Goal: Transaction & Acquisition: Obtain resource

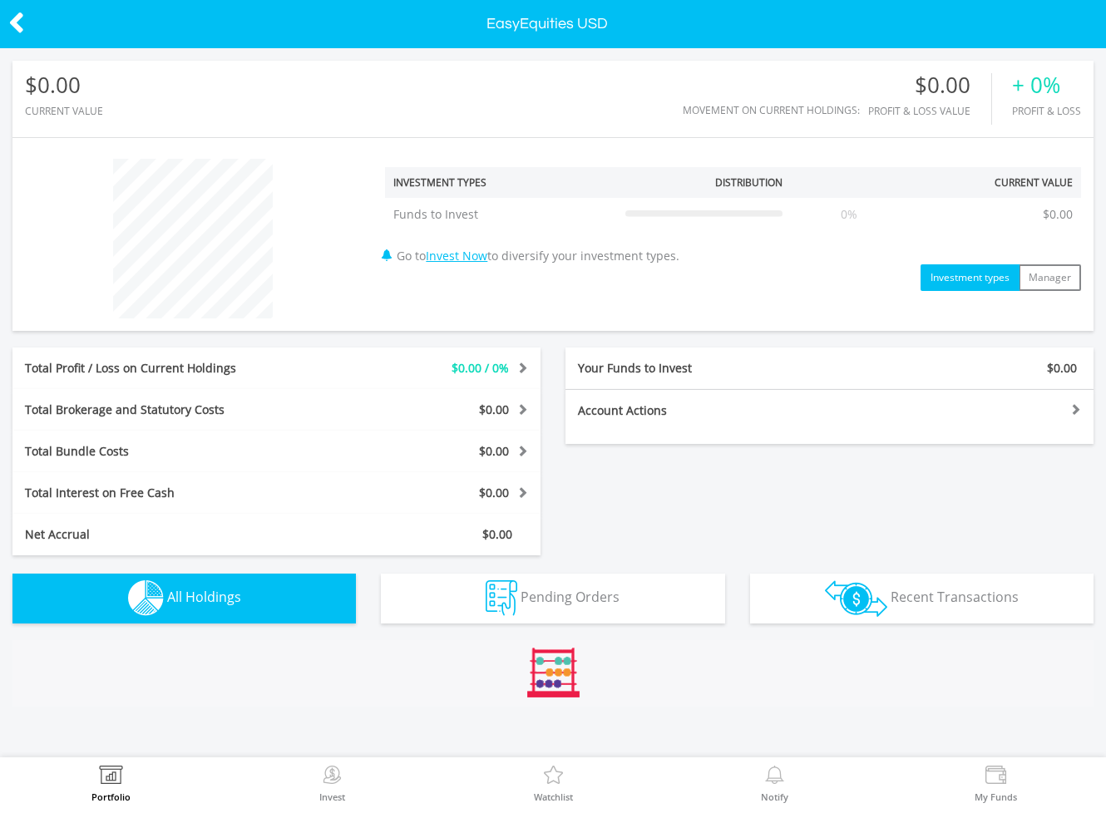
scroll to position [160, 361]
click at [18, 13] on icon at bounding box center [16, 23] width 17 height 32
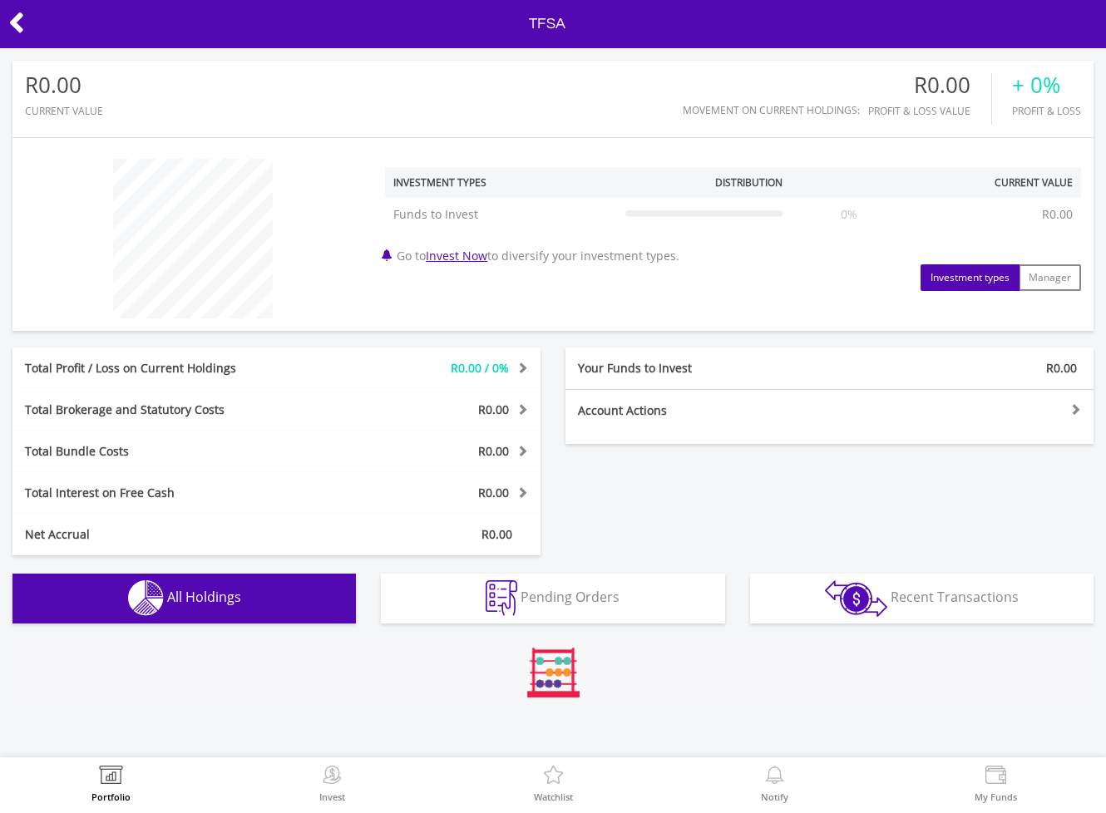
scroll to position [160, 361]
click at [18, 28] on icon at bounding box center [16, 23] width 17 height 32
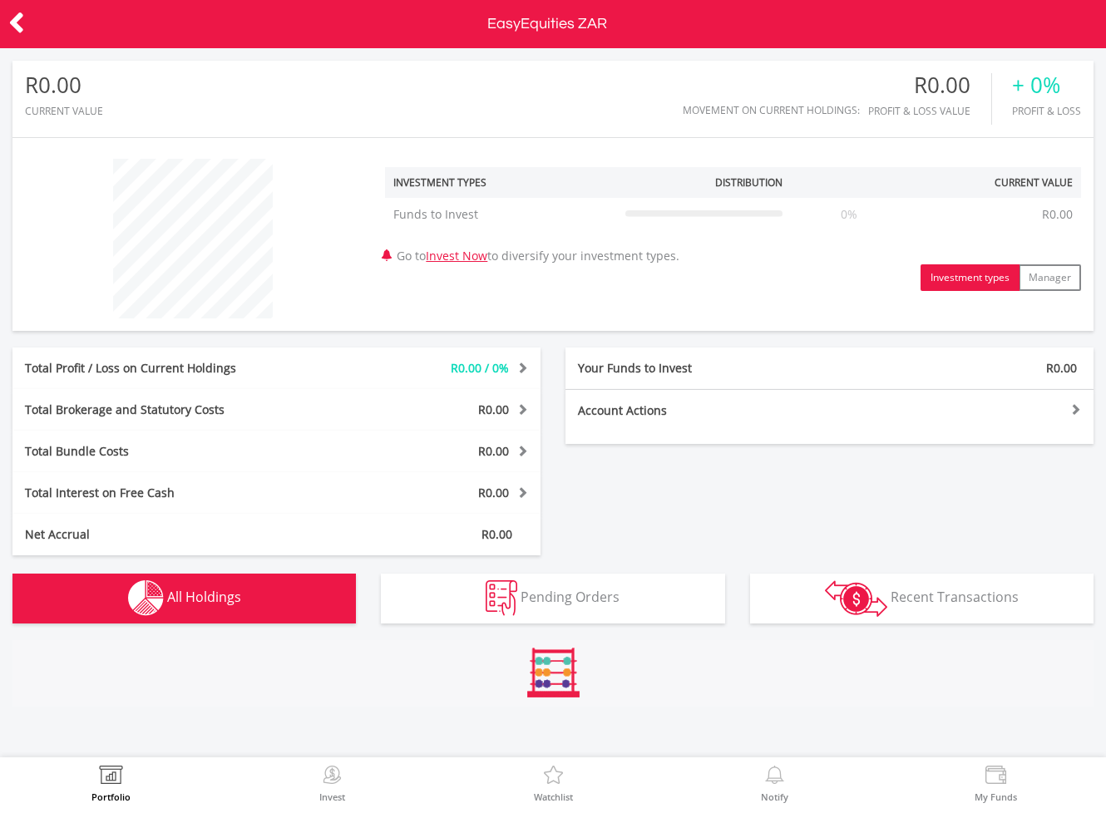
scroll to position [160, 361]
click at [23, 13] on icon at bounding box center [16, 23] width 17 height 32
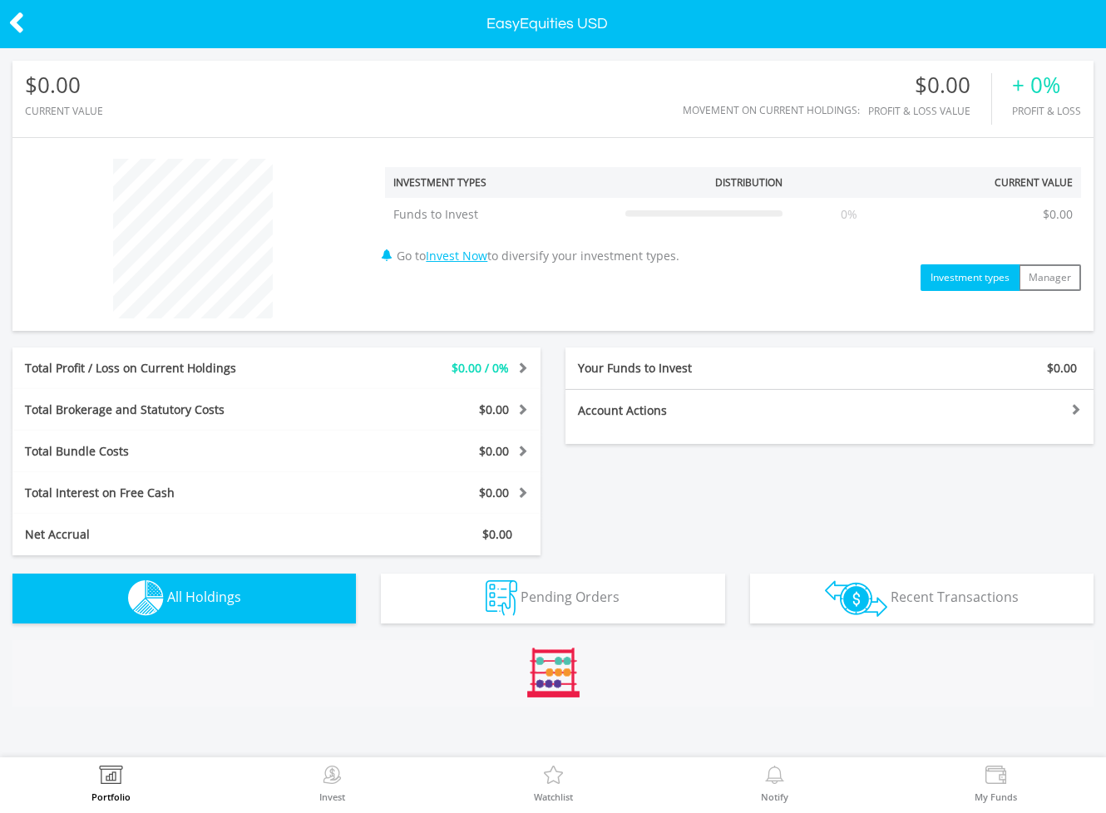
scroll to position [160, 361]
click at [832, 437] on div "Account Actions Fund this account Withdraw money Inter-account Transfers & Easy…" at bounding box center [829, 416] width 528 height 55
click at [1075, 407] on div at bounding box center [962, 409] width 264 height 12
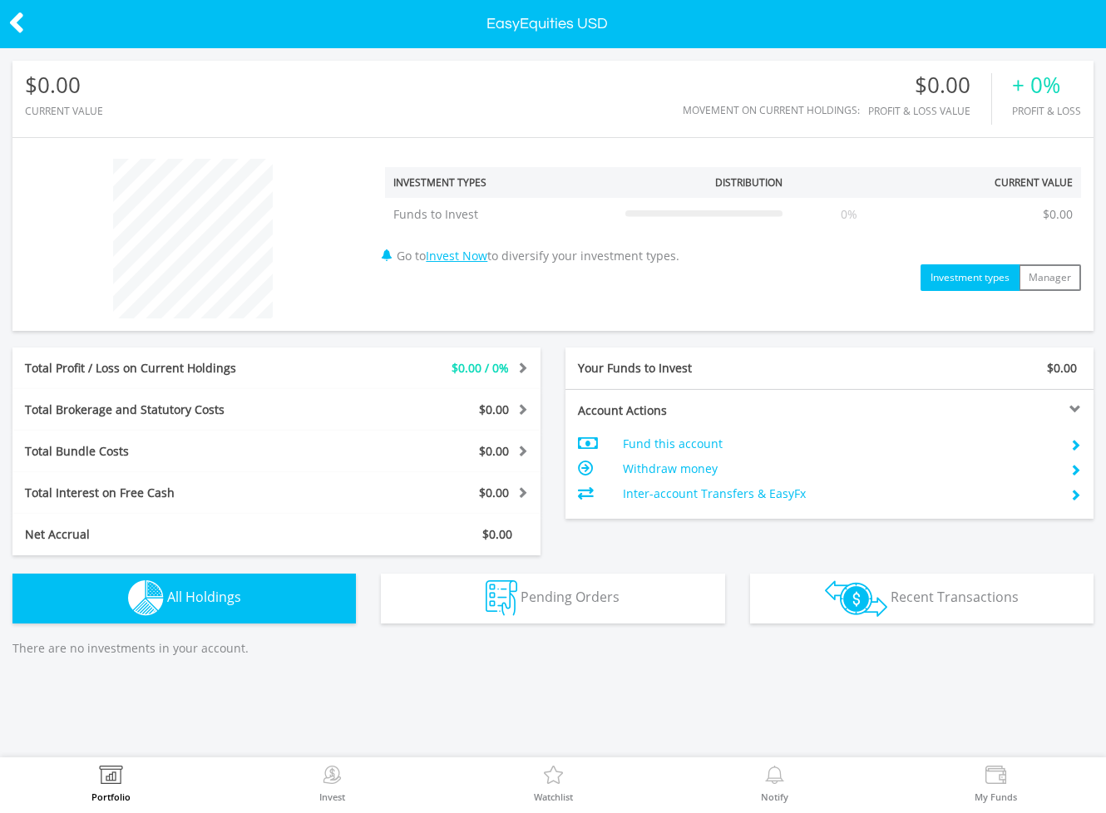
click at [716, 445] on td "Fund this account" at bounding box center [838, 444] width 431 height 25
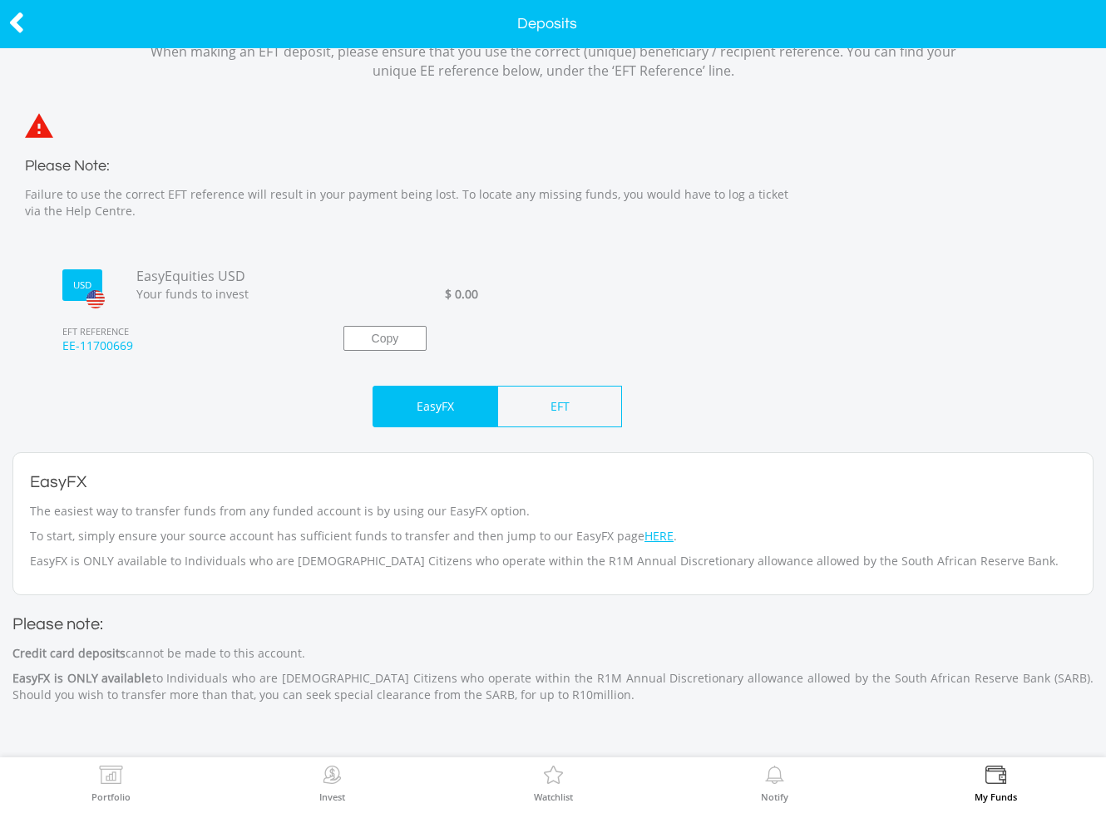
scroll to position [70, 0]
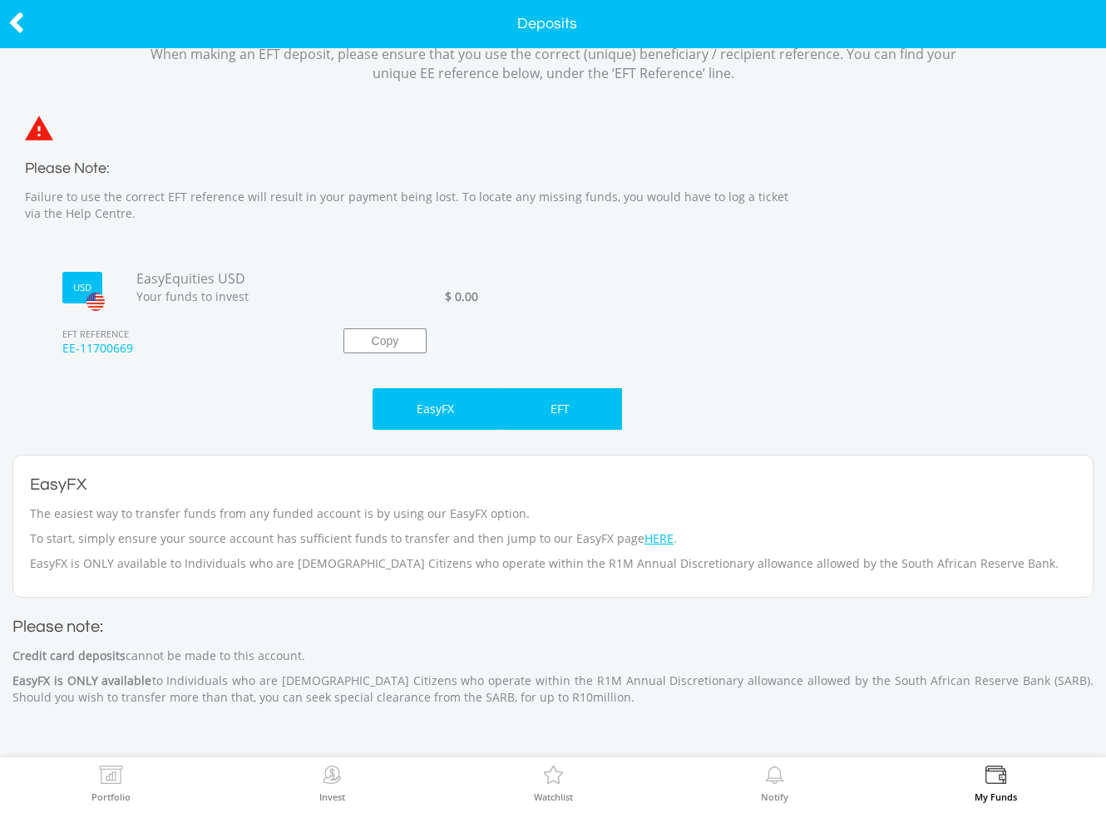
click at [595, 398] on div "EFT" at bounding box center [559, 409] width 125 height 42
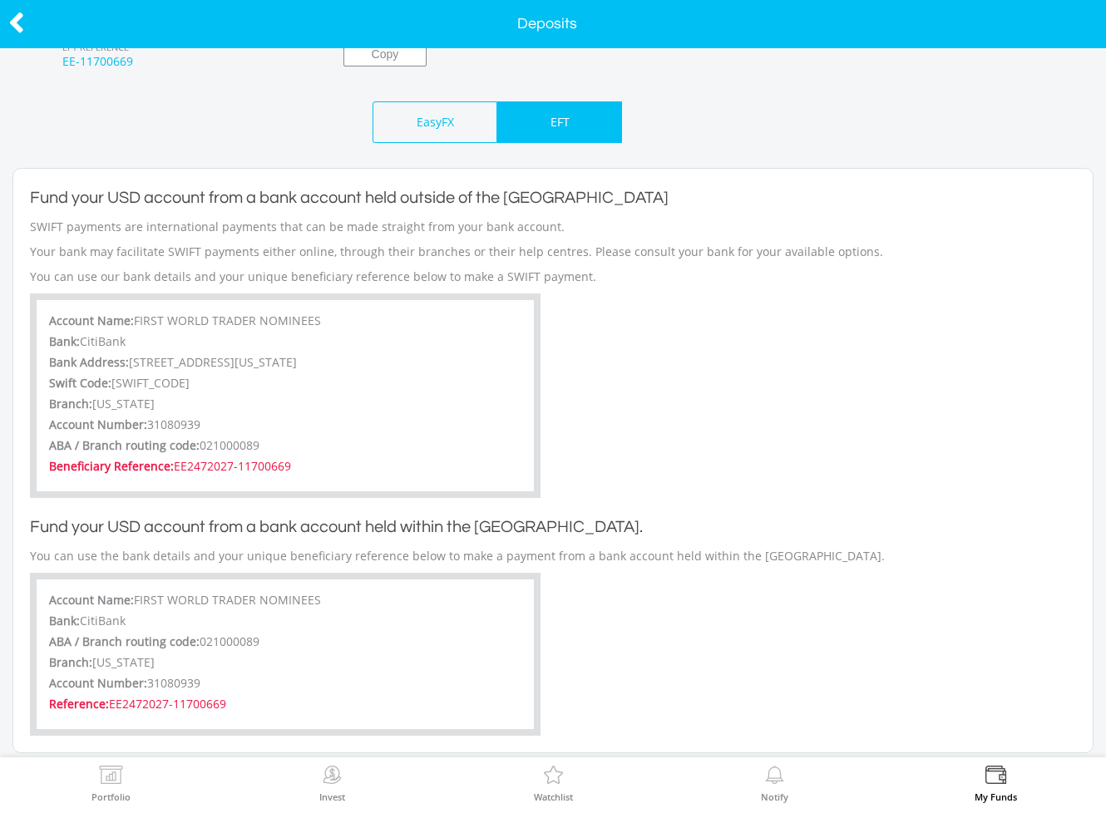
scroll to position [414, 0]
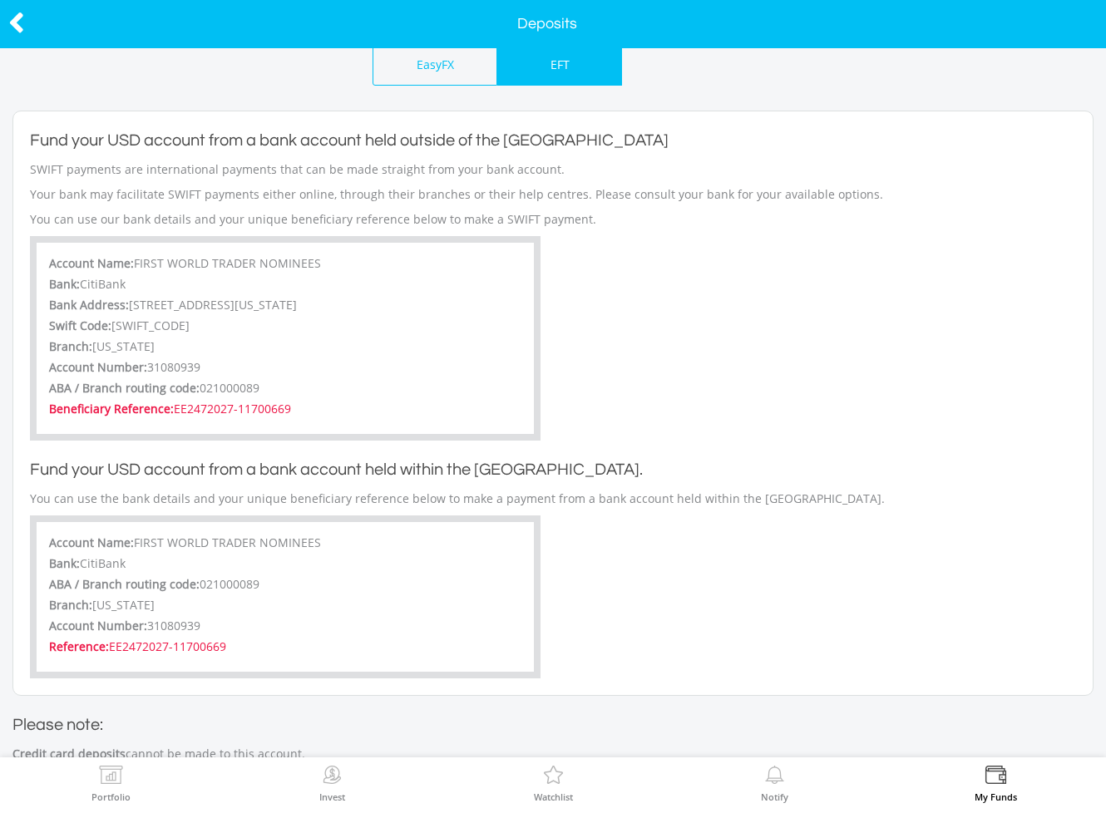
click at [25, 24] on div at bounding box center [55, 24] width 111 height 35
click at [17, 30] on icon at bounding box center [16, 23] width 17 height 32
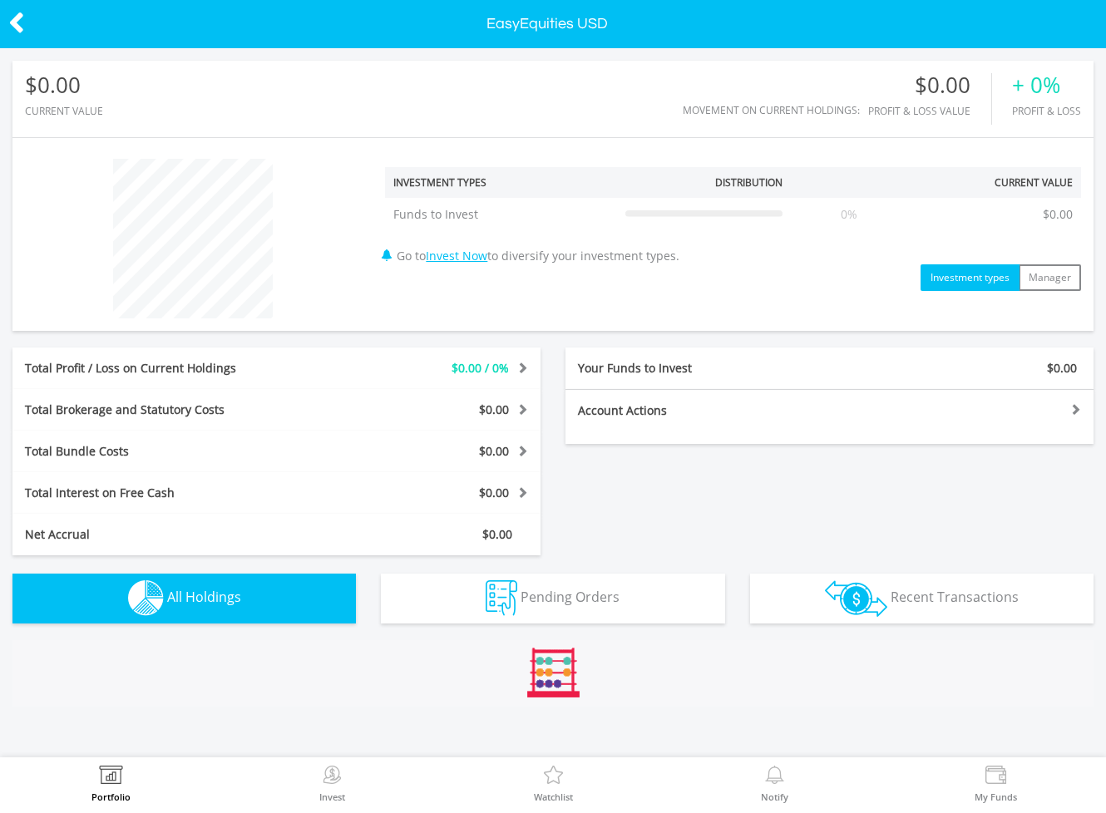
scroll to position [160, 361]
